Goal: Task Accomplishment & Management: Complete application form

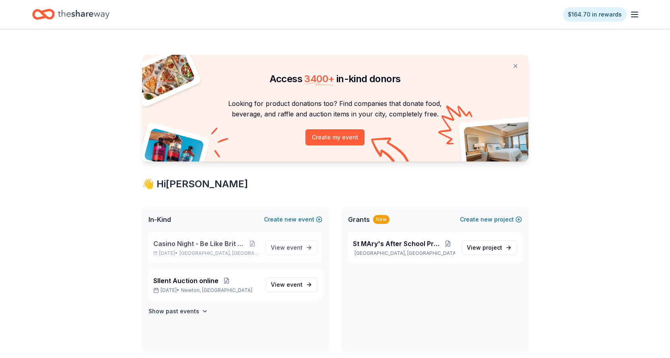
click at [213, 244] on span "Casino Night - Be Like Brit 15 Years" at bounding box center [199, 244] width 93 height 10
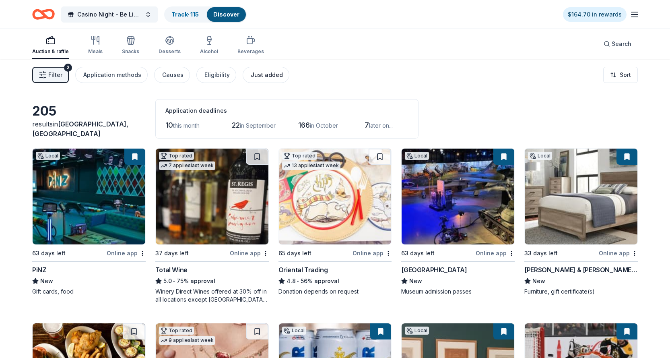
click at [251, 76] on div "Just added" at bounding box center [267, 75] width 32 height 10
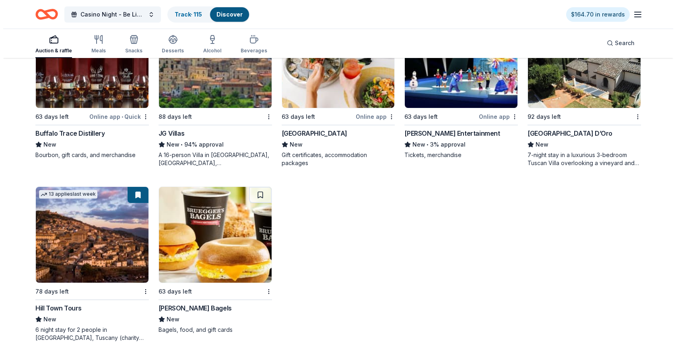
scroll to position [279, 0]
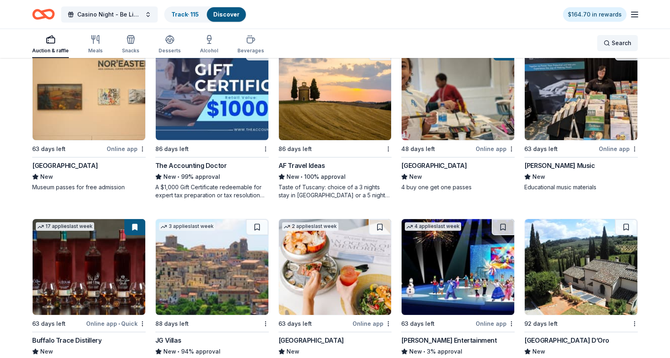
click at [608, 43] on div "Search" at bounding box center [618, 43] width 28 height 10
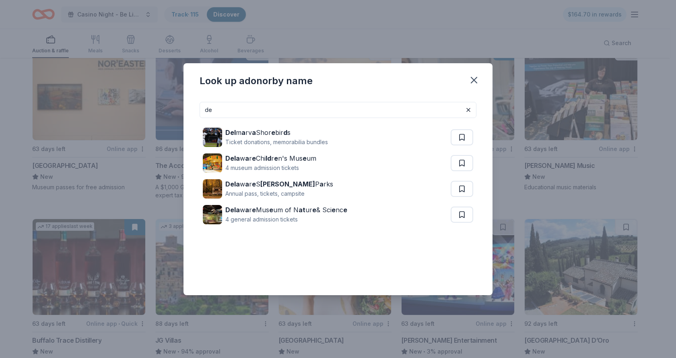
type input "d"
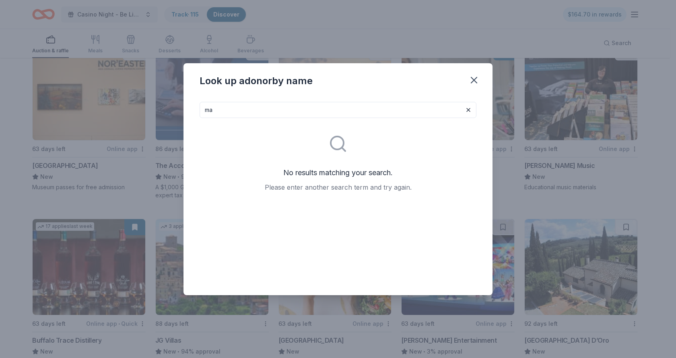
type input "m"
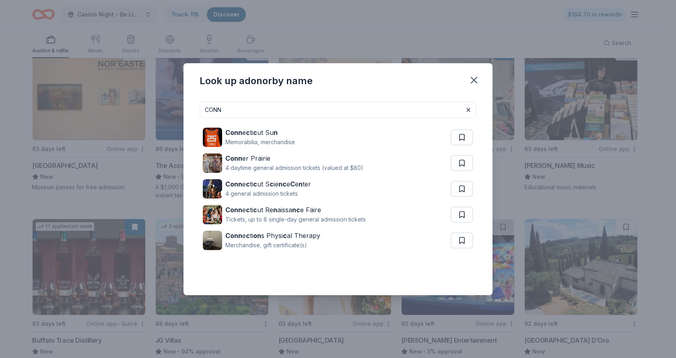
type input "CONN"
click at [365, 85] on div "Look up a donor by name" at bounding box center [338, 79] width 309 height 32
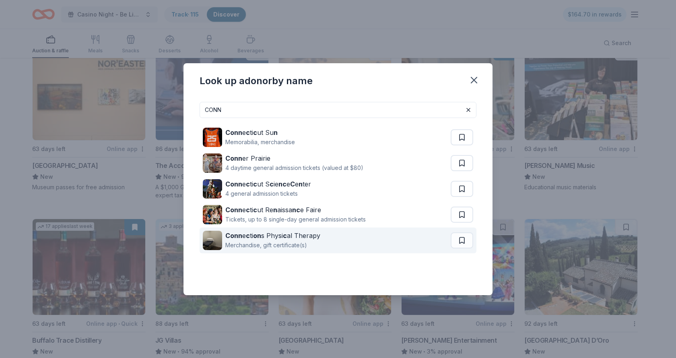
click at [282, 237] on div "Conn e c ti on s Physi c al Therapy" at bounding box center [272, 236] width 95 height 10
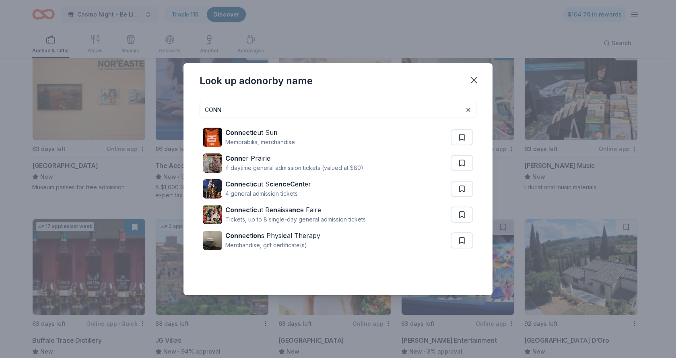
drag, startPoint x: 232, startPoint y: 111, endPoint x: 192, endPoint y: 110, distance: 39.5
click at [192, 110] on div "CONN Conn e c ti c ut Su n Memorabilia, merchandise Conn er Prairie 4 daytime g…" at bounding box center [338, 195] width 309 height 200
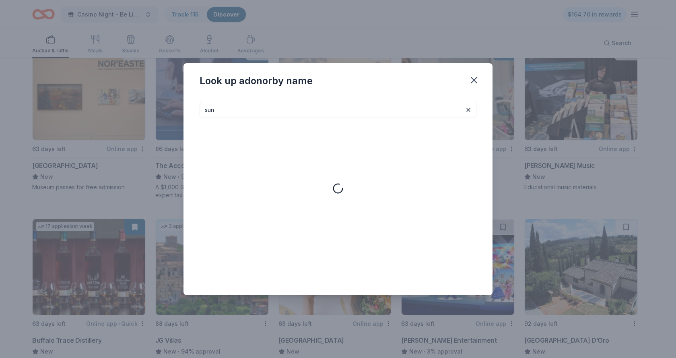
type input "sun"
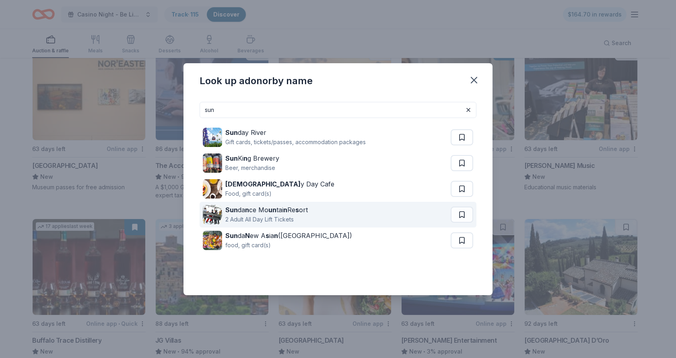
click at [263, 210] on div "Sun da n ce Mo un tai n Re s ort" at bounding box center [266, 210] width 83 height 10
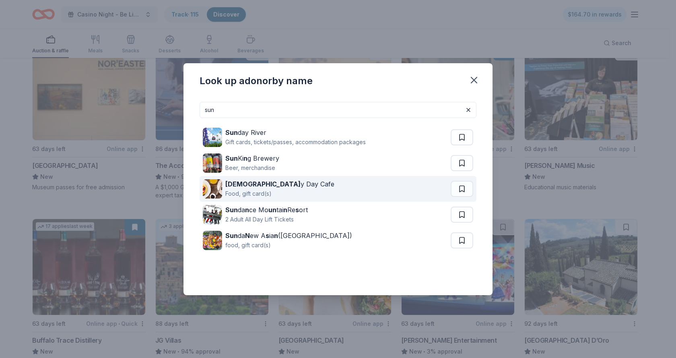
click at [263, 185] on div "Sunn y Day Cafe" at bounding box center [279, 184] width 109 height 10
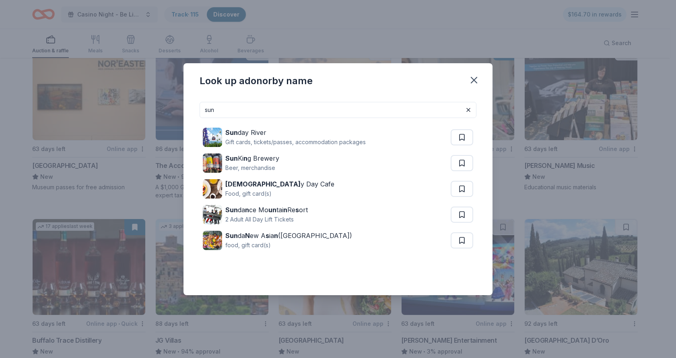
drag, startPoint x: 226, startPoint y: 116, endPoint x: 172, endPoint y: 110, distance: 54.7
click at [177, 110] on div "Look up a donor by name sun Sun day River Gift cards, tickets/passes, accommoda…" at bounding box center [338, 179] width 676 height 358
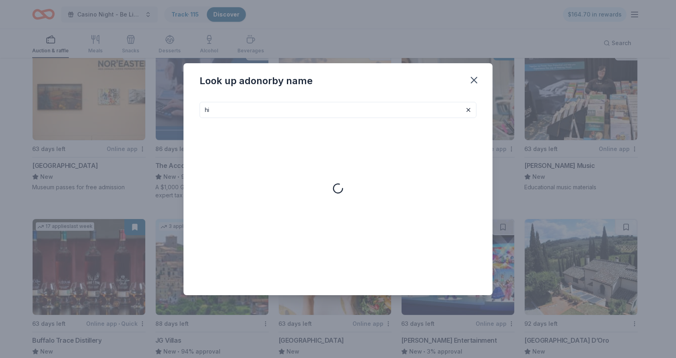
type input "h"
type input "marr"
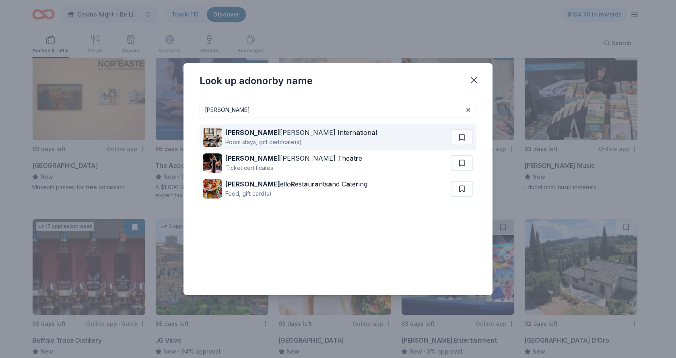
click at [249, 134] on div "Marr iott Inte r n a tion a l" at bounding box center [301, 133] width 152 height 10
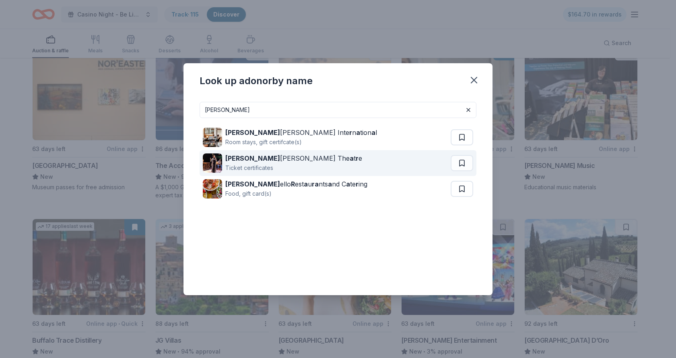
click at [275, 159] on div "Marr iott The a t r e" at bounding box center [293, 158] width 137 height 10
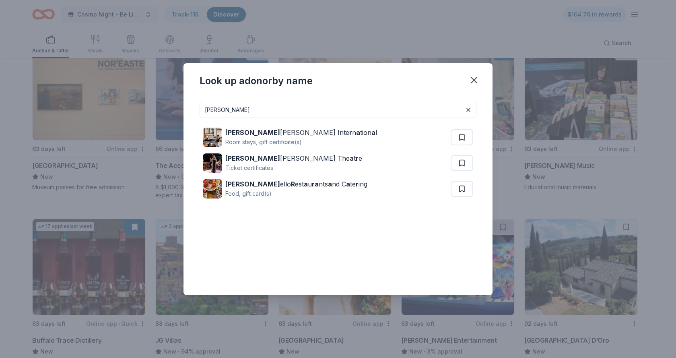
drag, startPoint x: 223, startPoint y: 111, endPoint x: 170, endPoint y: 105, distance: 53.8
click at [170, 105] on div "Look up a donor by name marr Marr iott Inte r n a tion a l Room stays, gift cer…" at bounding box center [338, 179] width 676 height 358
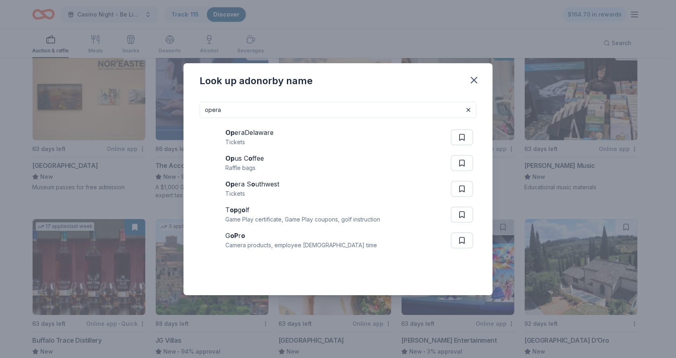
type input "opera"
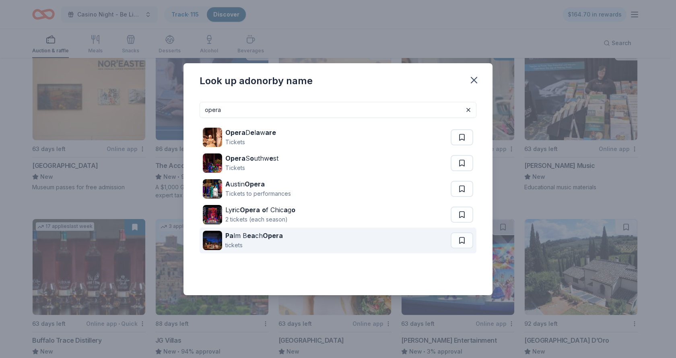
click at [239, 232] on div "Pa lm B ea ch Opera" at bounding box center [254, 236] width 58 height 10
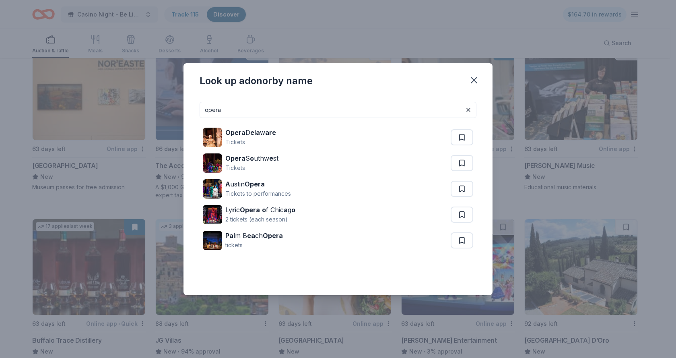
drag, startPoint x: 223, startPoint y: 110, endPoint x: 189, endPoint y: 100, distance: 34.9
click at [189, 100] on div "opera Opera D e l a w are Tickets Opera S o uthw e st Tickets A ustin Opera Tic…" at bounding box center [338, 195] width 309 height 200
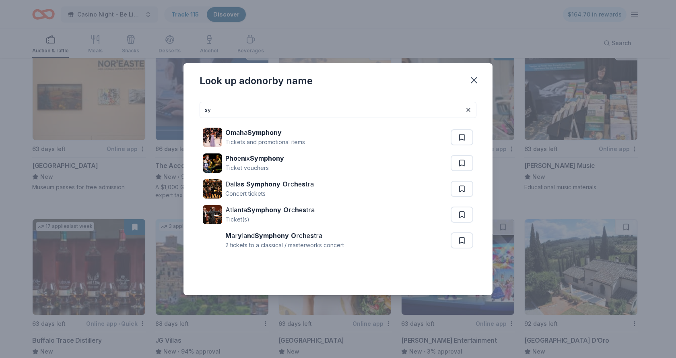
type input "s"
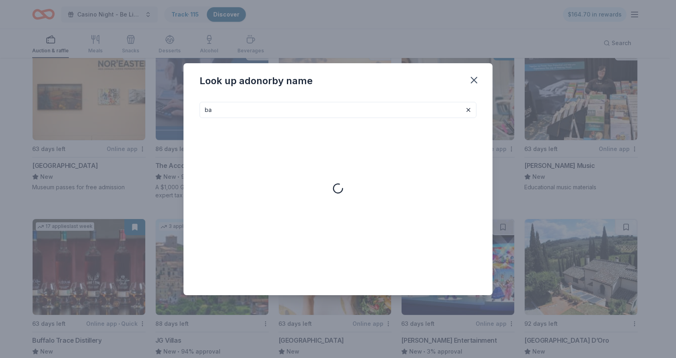
type input "b"
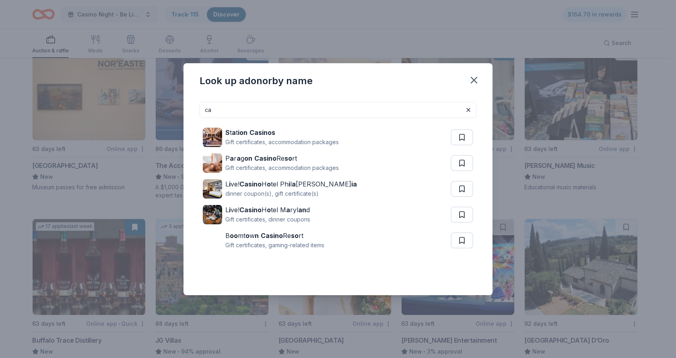
type input "c"
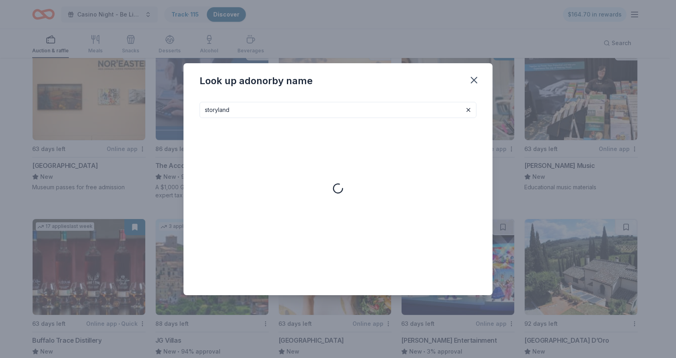
type input "storyland"
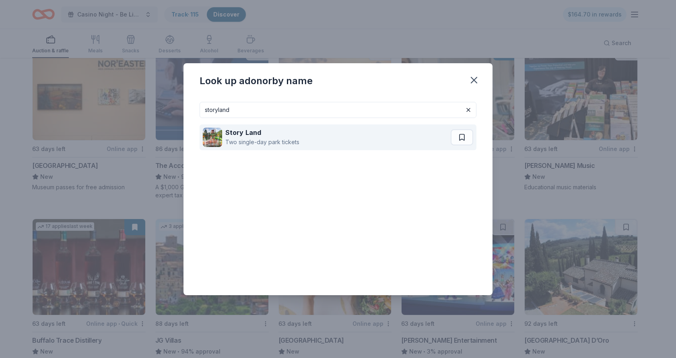
click at [246, 135] on strong "Land" at bounding box center [254, 132] width 16 height 8
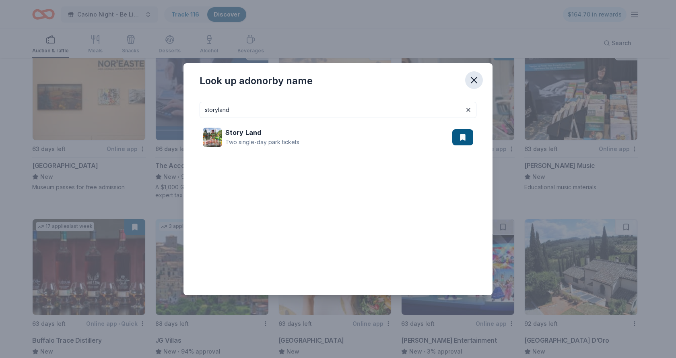
click at [477, 79] on icon "button" at bounding box center [474, 79] width 11 height 11
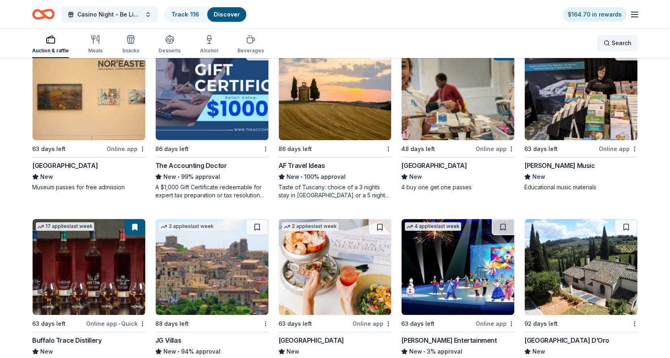
click at [610, 42] on div "Search" at bounding box center [618, 43] width 28 height 10
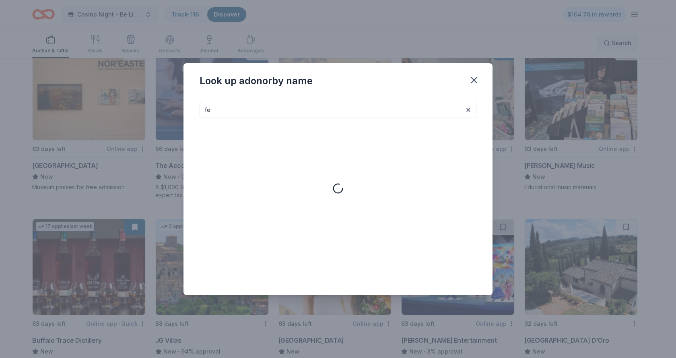
type input "f"
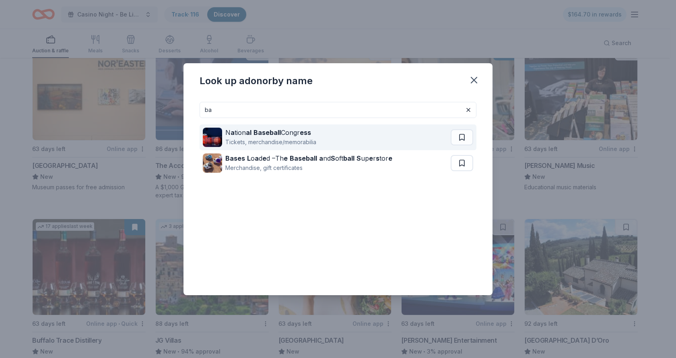
type input "b"
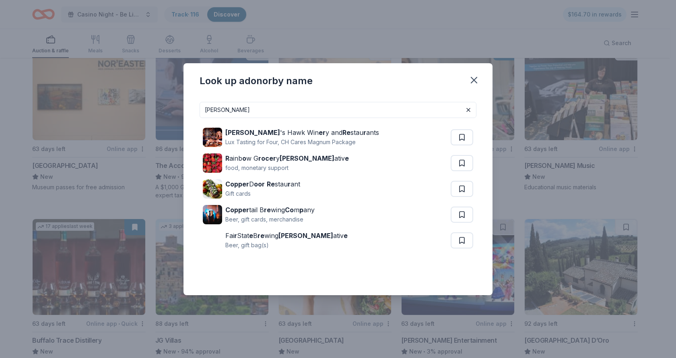
type input "cooper"
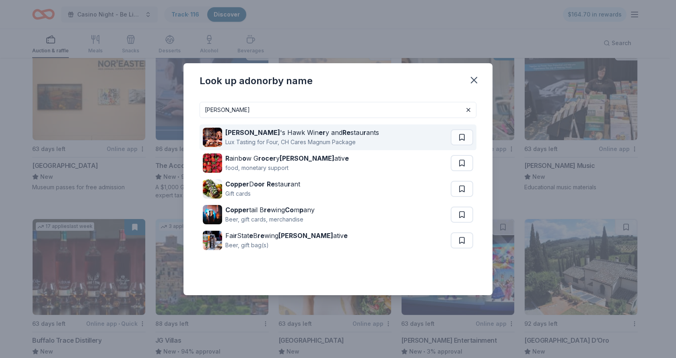
click at [298, 134] on div "Cooper 's Hawk Win er y and Re stau r ants" at bounding box center [302, 133] width 154 height 10
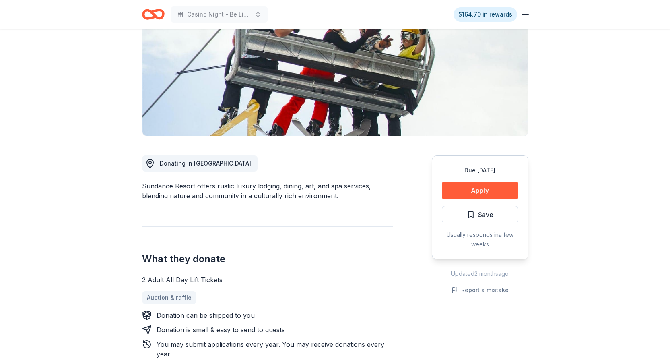
scroll to position [105, 0]
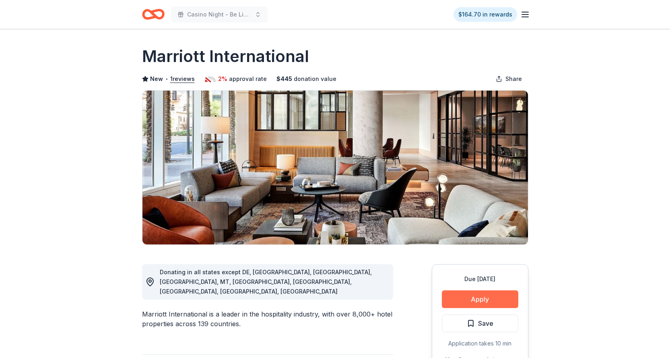
click at [480, 301] on button "Apply" at bounding box center [480, 299] width 76 height 18
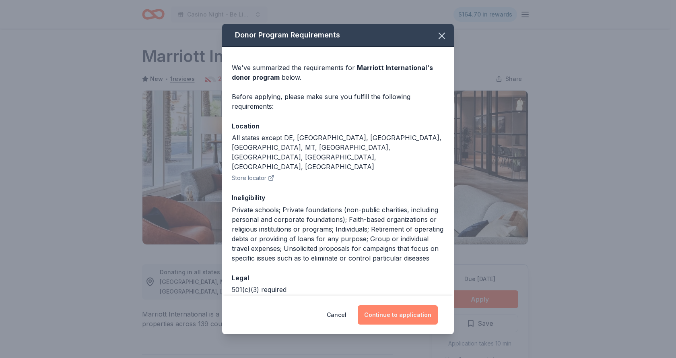
click at [396, 313] on button "Continue to application" at bounding box center [398, 314] width 80 height 19
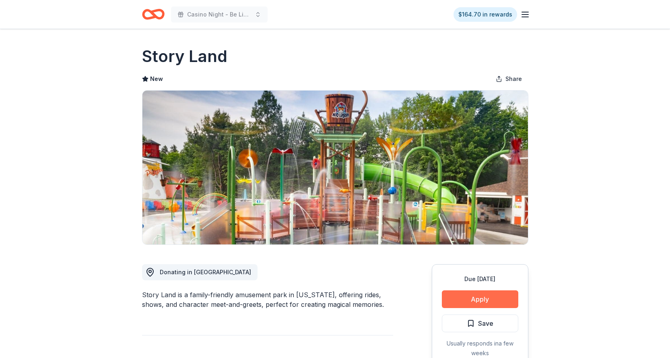
click at [484, 298] on button "Apply" at bounding box center [480, 299] width 76 height 18
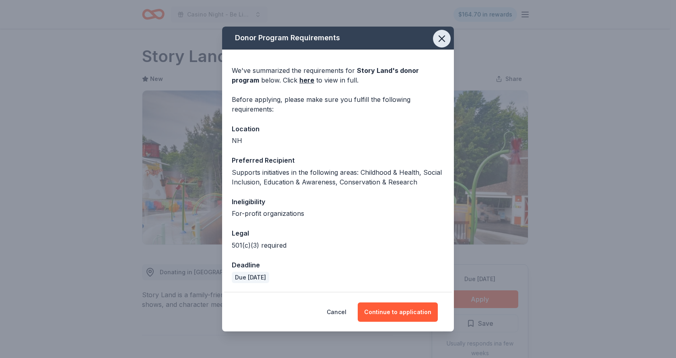
click at [442, 37] on icon "button" at bounding box center [441, 38] width 11 height 11
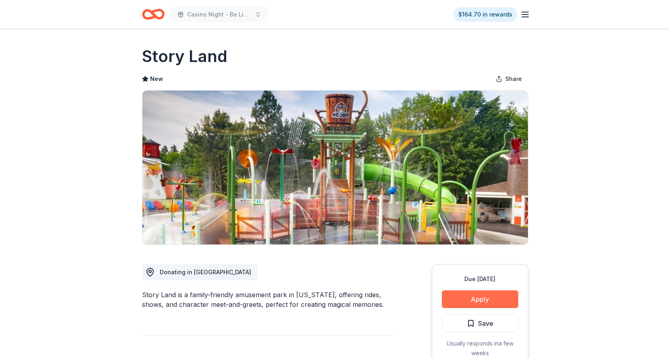
click at [465, 300] on button "Apply" at bounding box center [480, 299] width 76 height 18
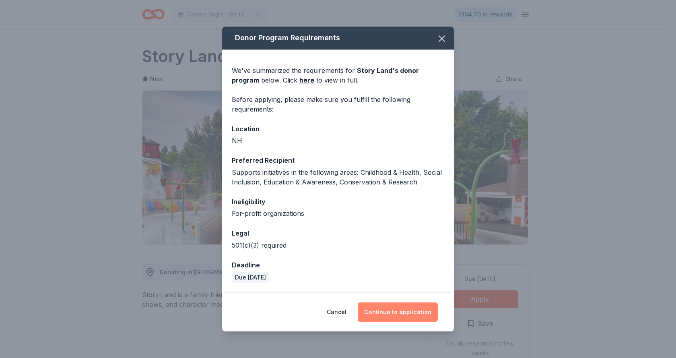
click at [390, 314] on button "Continue to application" at bounding box center [398, 311] width 80 height 19
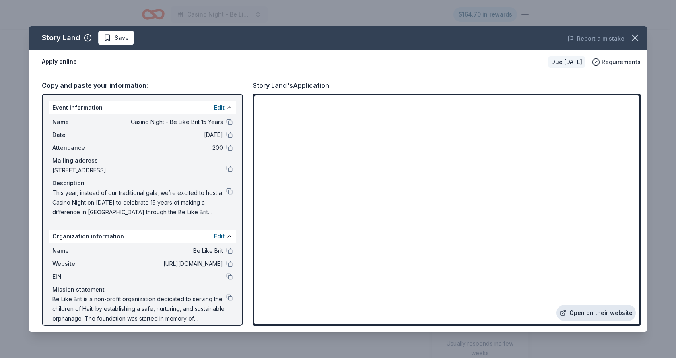
click at [584, 314] on link "Open on their website" at bounding box center [596, 313] width 79 height 16
click at [115, 39] on span "Save" at bounding box center [122, 38] width 14 height 10
click at [138, 38] on html "Casino Night - Be Like Brit 15 Years $164.70 in rewards Due [DATE] Share Story …" at bounding box center [338, 179] width 676 height 358
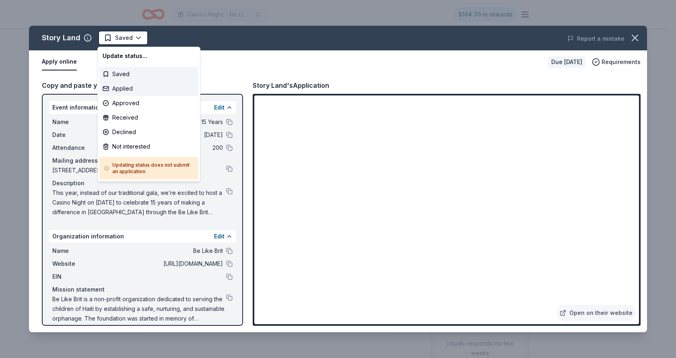
click at [126, 88] on div "Applied" at bounding box center [148, 88] width 99 height 14
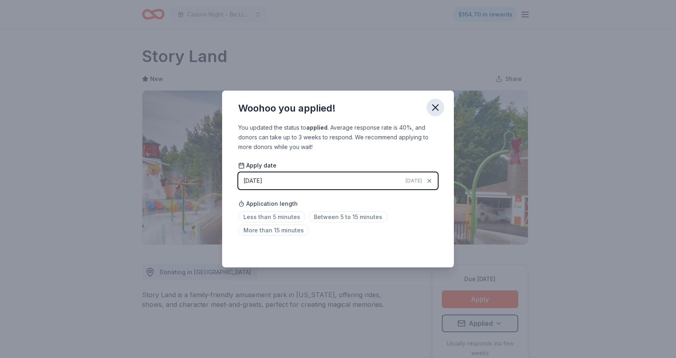
click at [436, 109] on icon "button" at bounding box center [435, 107] width 11 height 11
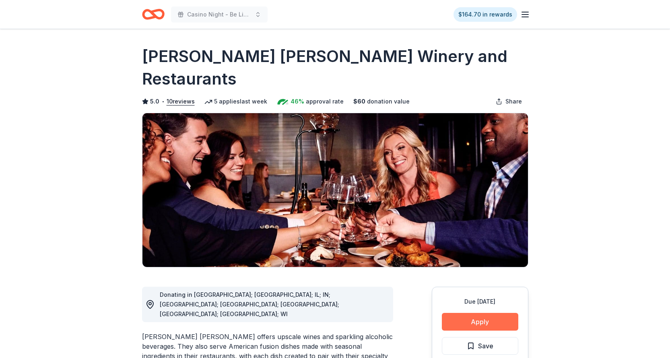
click at [484, 313] on button "Apply" at bounding box center [480, 322] width 76 height 18
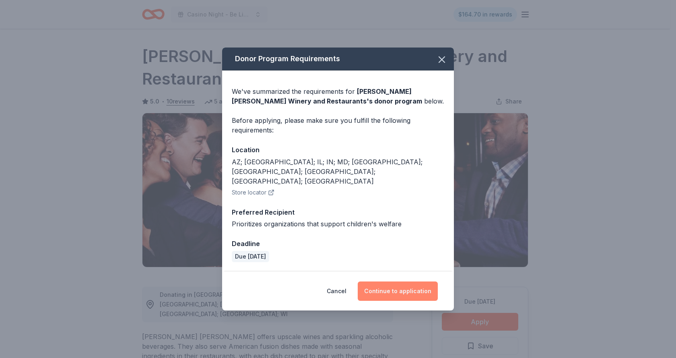
click at [390, 282] on button "Continue to application" at bounding box center [398, 290] width 80 height 19
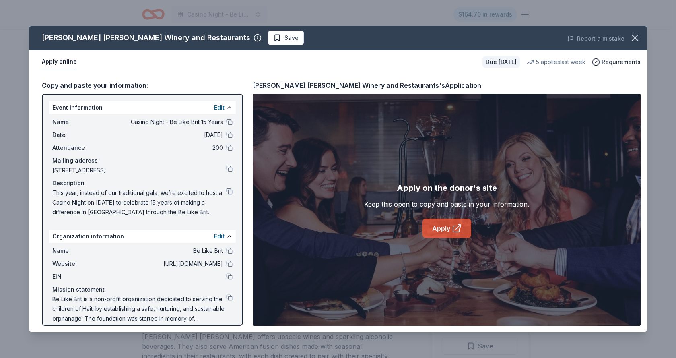
click at [436, 230] on link "Apply" at bounding box center [447, 228] width 49 height 19
